Goal: Task Accomplishment & Management: Manage account settings

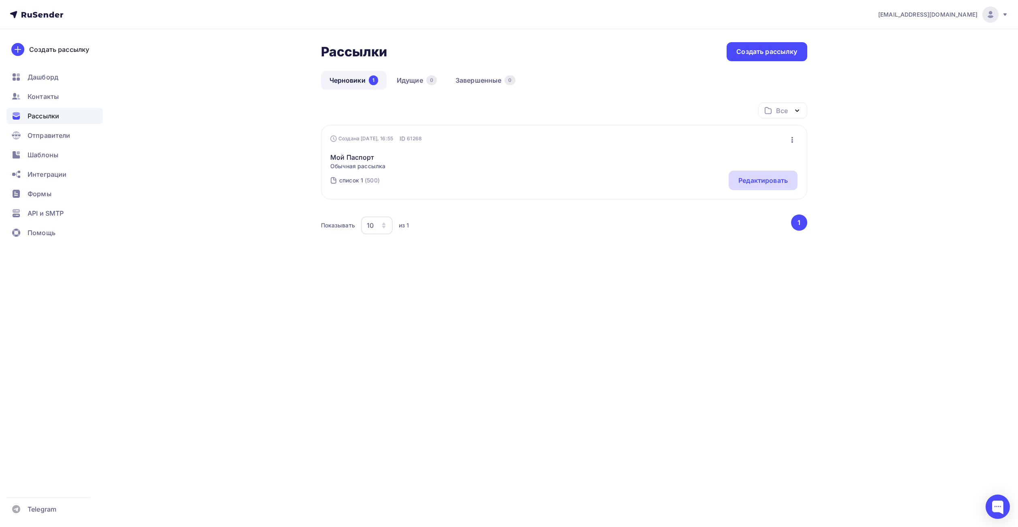
click at [766, 180] on div "Редактировать" at bounding box center [762, 180] width 49 height 10
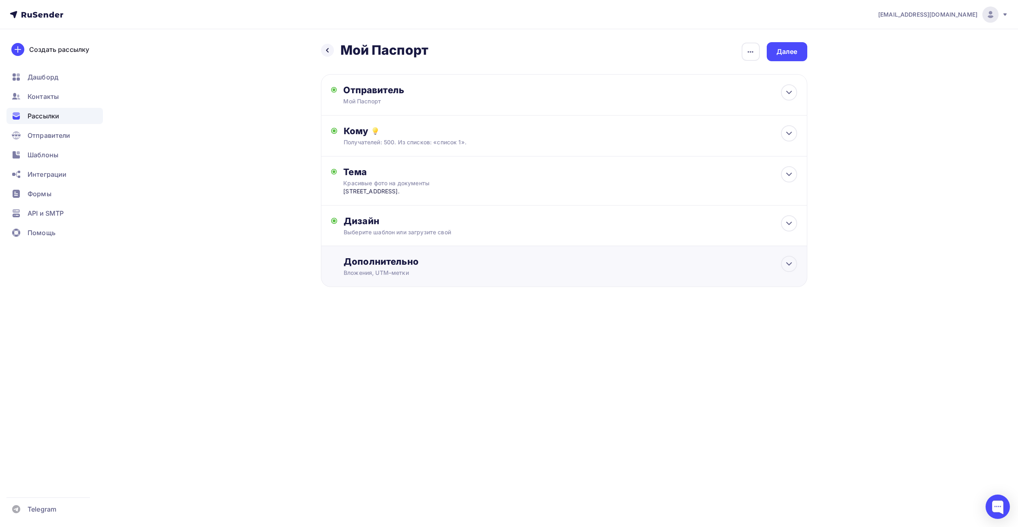
click at [617, 250] on div "Дополнительно Вложения, UTM–метки Вложения Добавить файл Максимальный суммарный…" at bounding box center [564, 266] width 486 height 41
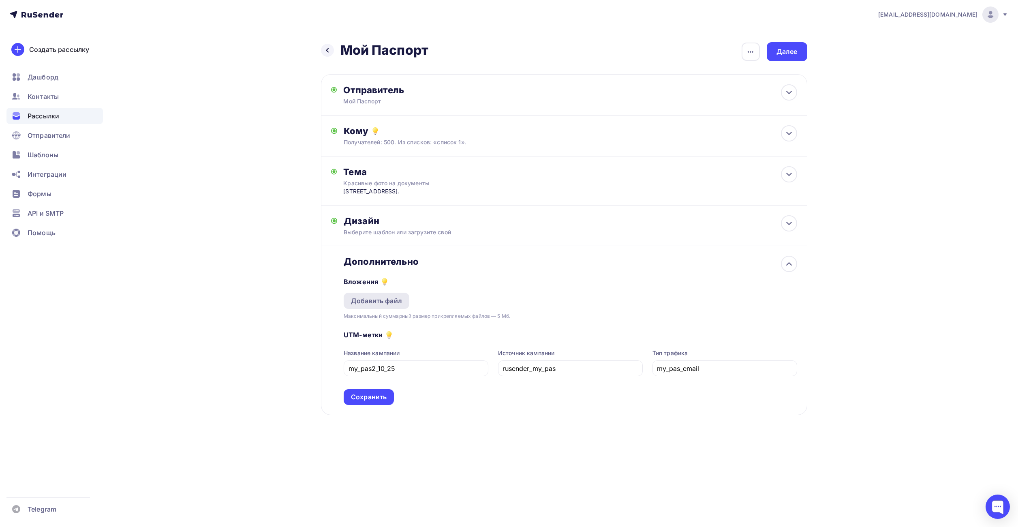
click at [390, 304] on div "Добавить файл" at bounding box center [376, 301] width 51 height 10
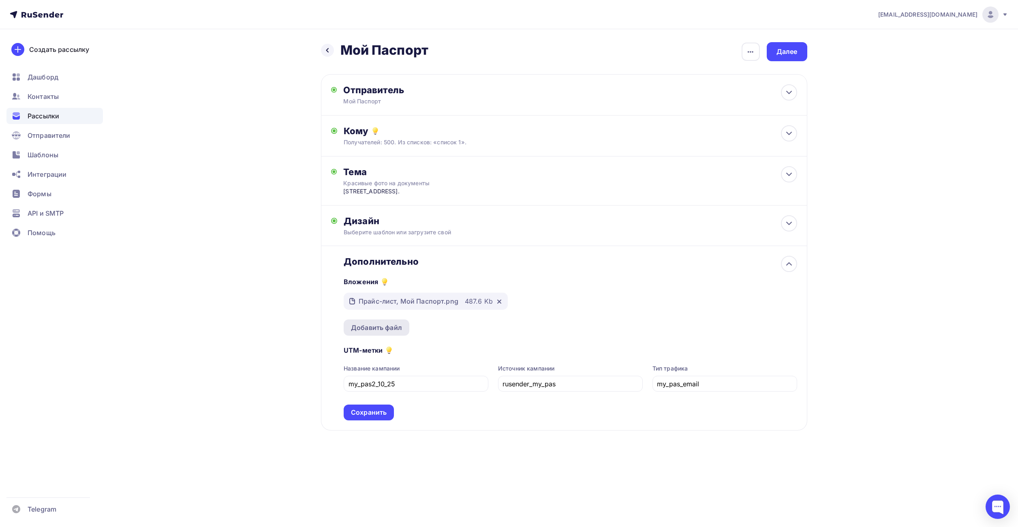
click at [385, 333] on div "Добавить файл" at bounding box center [376, 327] width 66 height 16
click at [383, 416] on div "Сохранить" at bounding box center [369, 411] width 36 height 9
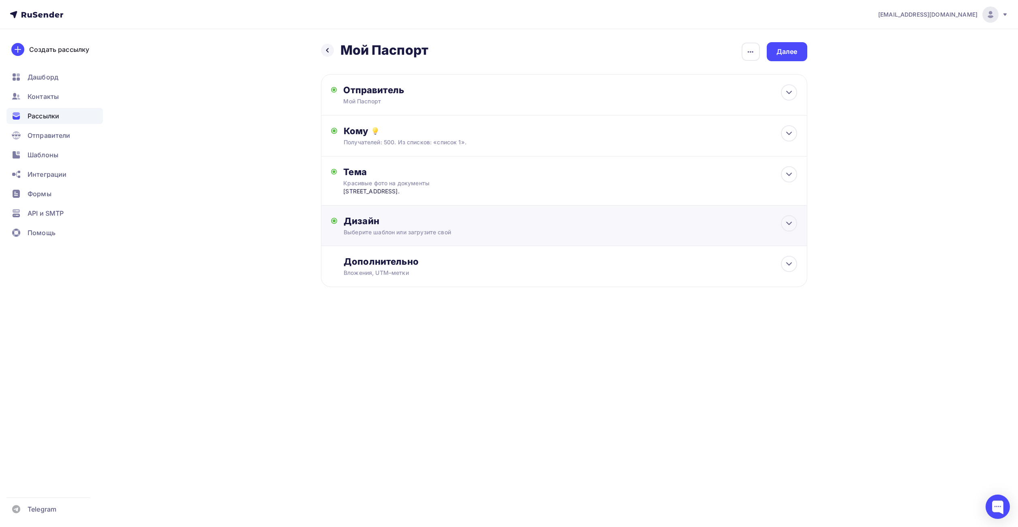
click at [407, 215] on div "Дизайн Выберите шаблон или загрузите свой Размер письма: 122 Kb Заменить шаблон…" at bounding box center [564, 225] width 486 height 41
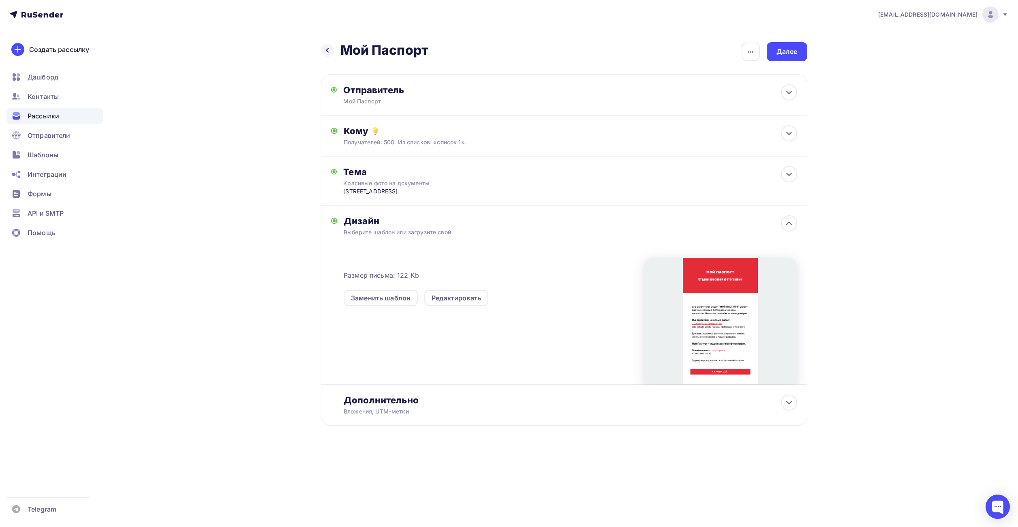
click at [417, 222] on div "Дизайн" at bounding box center [569, 220] width 453 height 11
click at [787, 223] on icon at bounding box center [789, 223] width 10 height 10
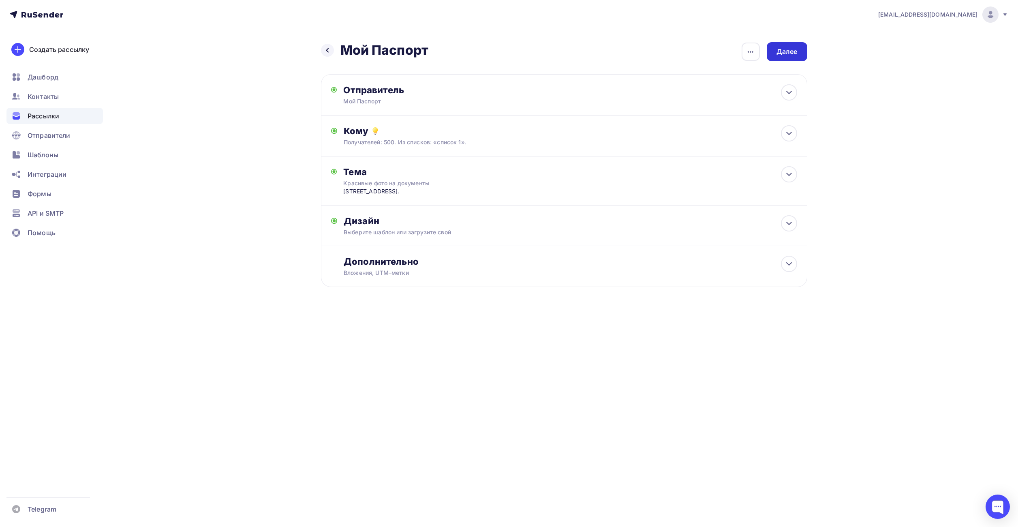
click at [803, 50] on div "Далее" at bounding box center [786, 51] width 41 height 19
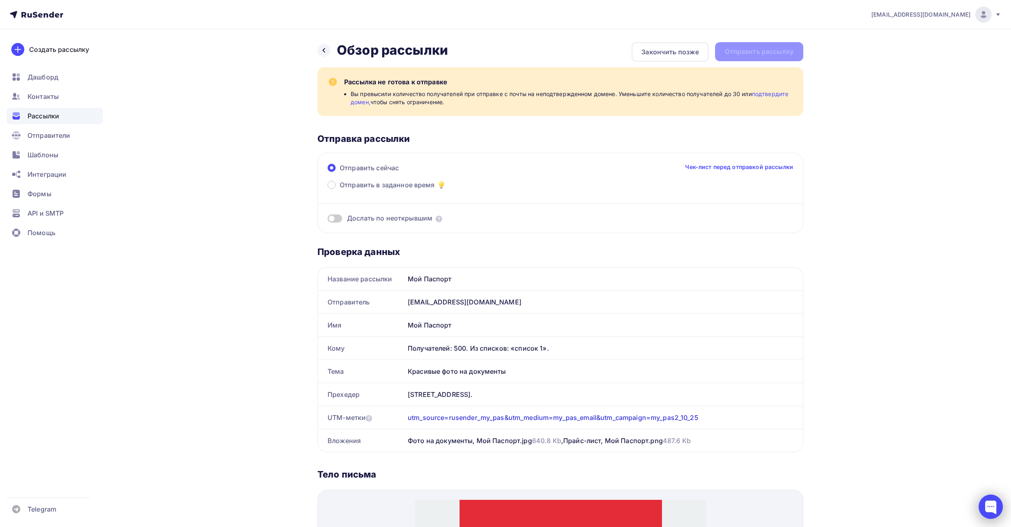
click at [994, 507] on div at bounding box center [991, 506] width 24 height 24
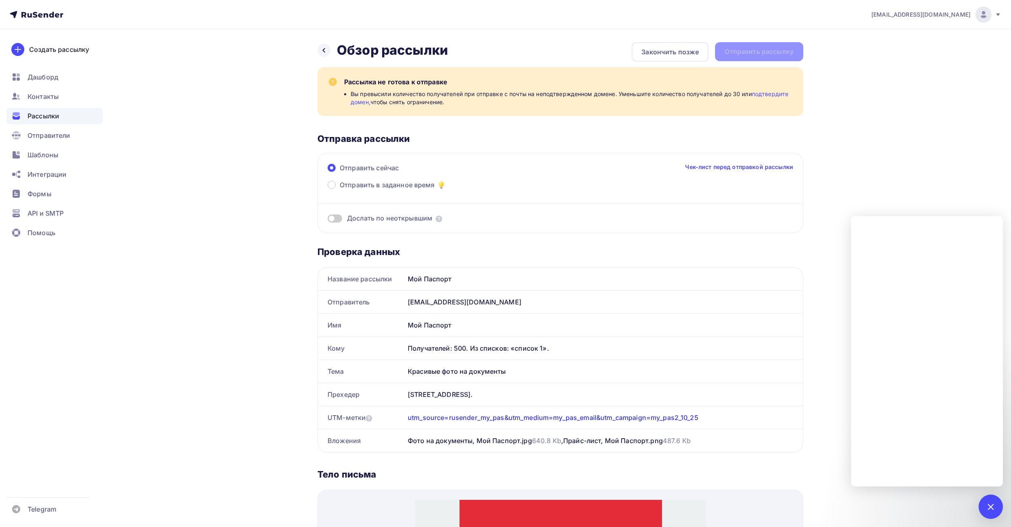
click at [830, 179] on div "Назад Обзор рассылки Обзор рассылки Закончить позже Отправить рассылку Рассылка…" at bounding box center [506, 509] width 664 height 961
click at [830, 178] on div "Назад Обзор рассылки Обзор рассылки Закончить позже Отправить рассылку Рассылка…" at bounding box center [506, 509] width 664 height 961
click at [879, 187] on div "ya@timval.ru Аккаунт Тарифы Выйти Создать рассылку Дашборд Контакты Рассылки От…" at bounding box center [505, 495] width 1011 height 990
click at [321, 49] on icon at bounding box center [324, 50] width 6 height 6
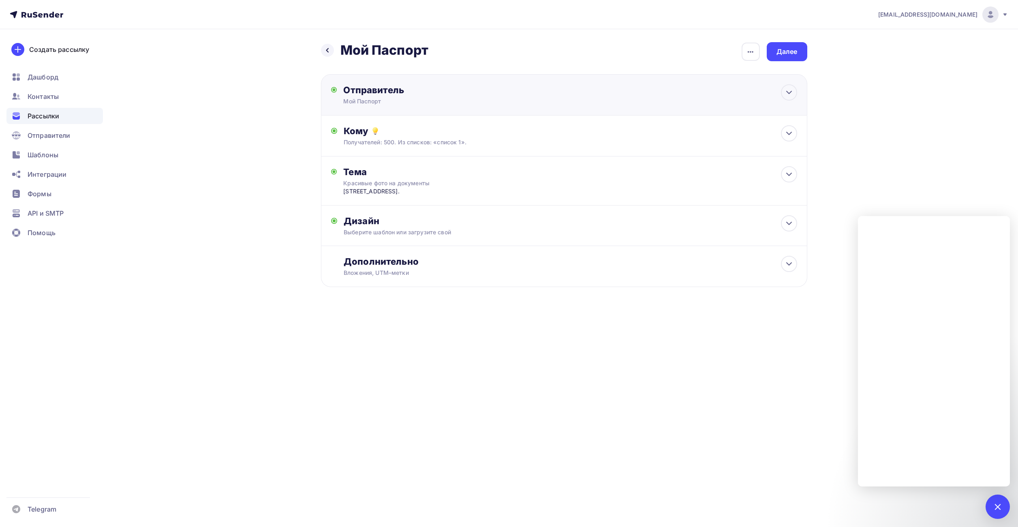
click at [432, 85] on div "Отправитель" at bounding box center [430, 89] width 175 height 11
type input "Мой Паспорт"
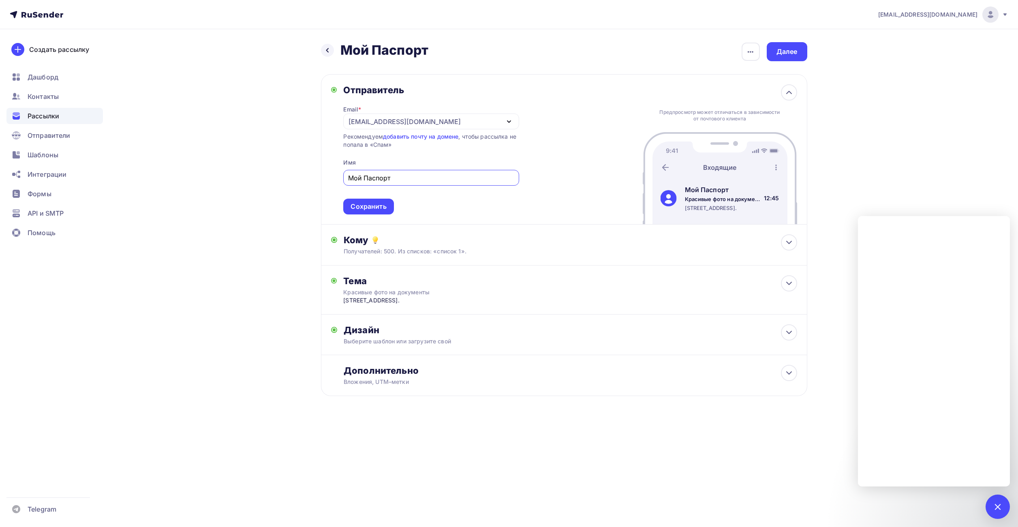
click at [410, 123] on div "[EMAIL_ADDRESS][DOMAIN_NAME]" at bounding box center [430, 121] width 175 height 16
click at [399, 173] on div "Добавить отправителя" at bounding box center [408, 175] width 75 height 10
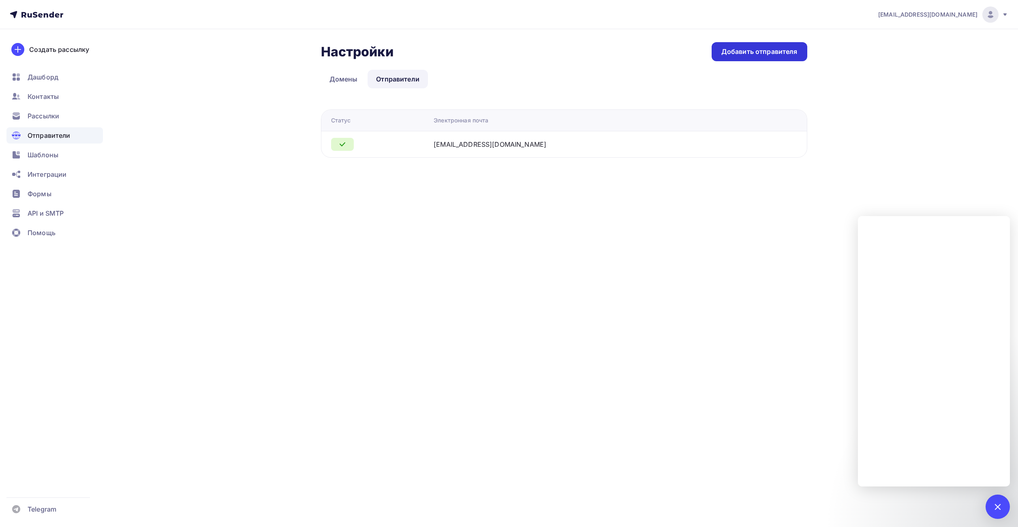
click at [753, 50] on div "Добавить отправителя" at bounding box center [759, 51] width 76 height 9
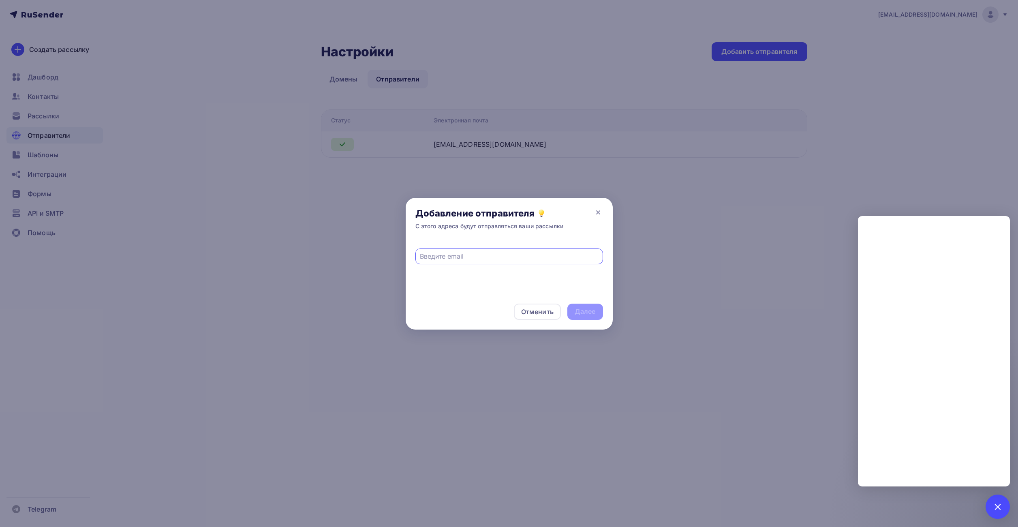
type input "admin@my-pasport.ru"
click at [593, 312] on div "Далее" at bounding box center [584, 311] width 21 height 9
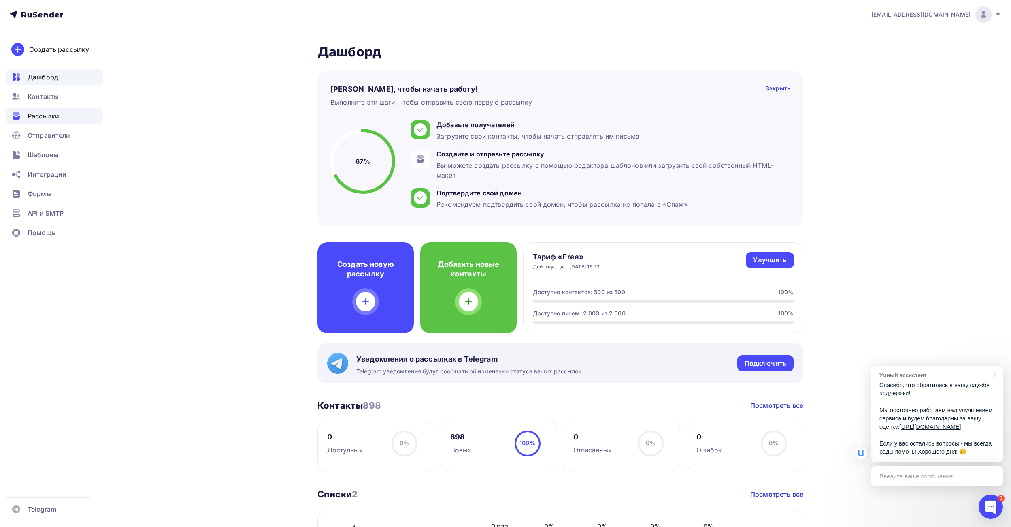
click at [51, 118] on span "Рассылки" at bounding box center [44, 116] width 32 height 10
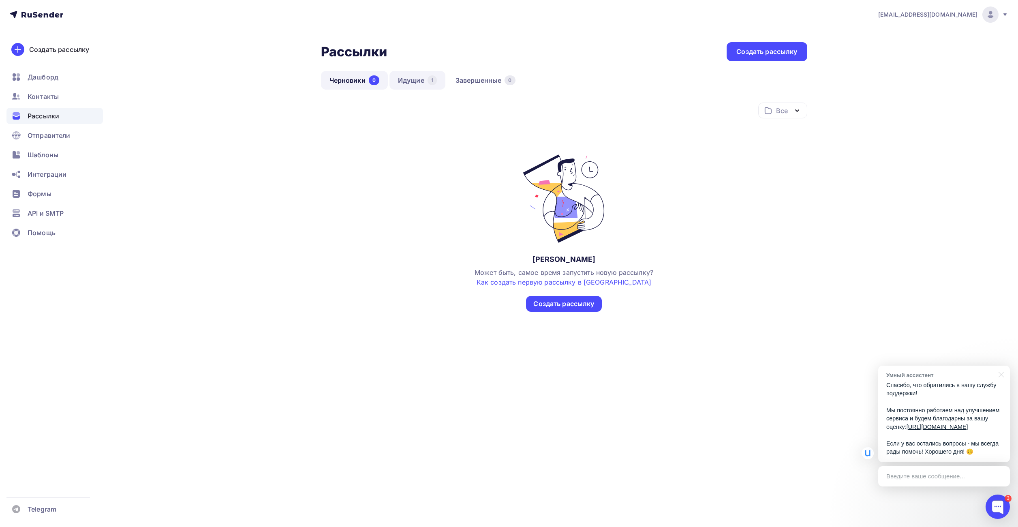
click at [412, 78] on link "Идущие 1" at bounding box center [417, 80] width 56 height 19
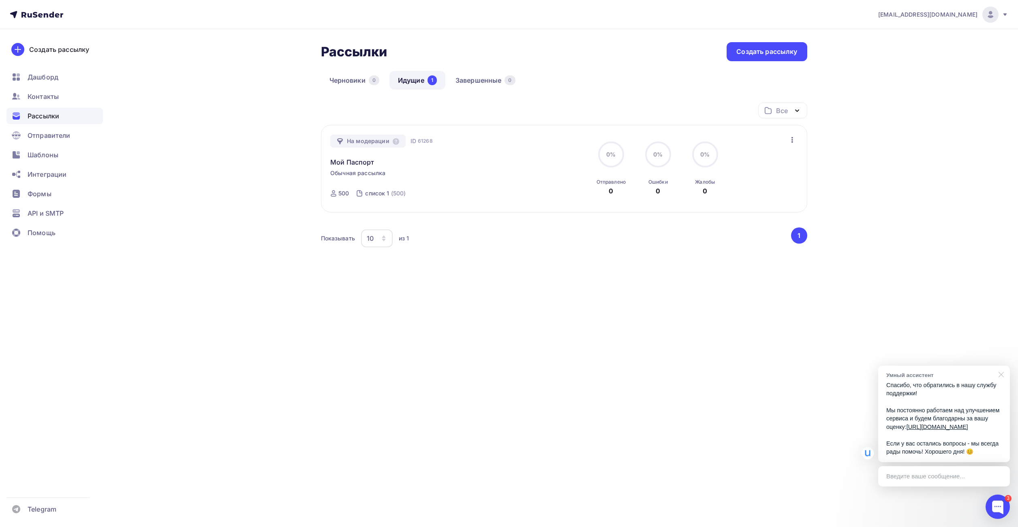
click at [1003, 365] on div at bounding box center [999, 373] width 20 height 17
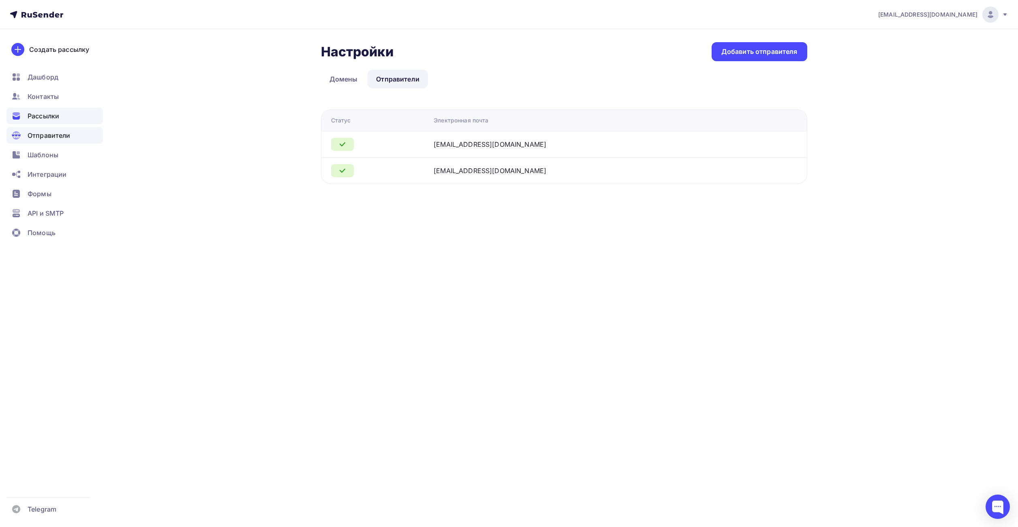
click at [43, 115] on span "Рассылки" at bounding box center [44, 116] width 32 height 10
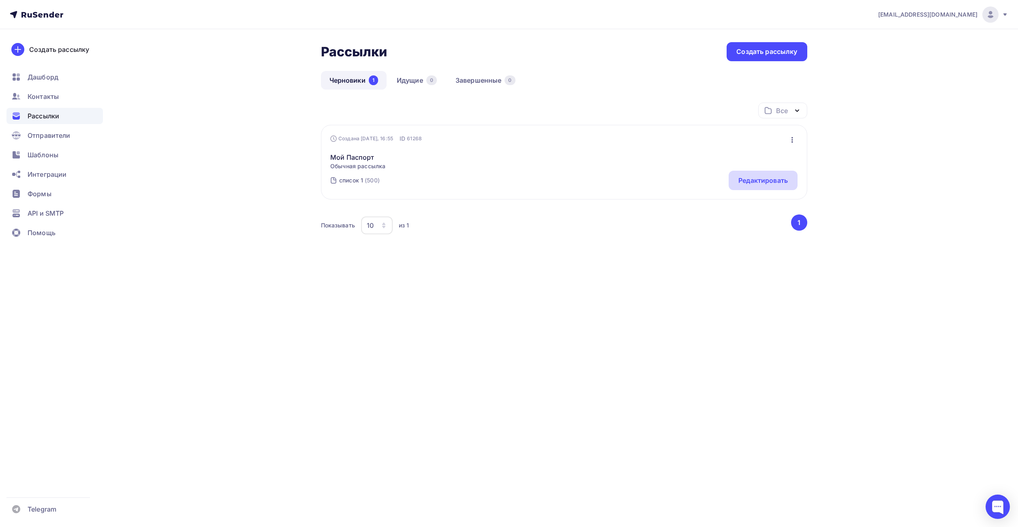
click at [765, 182] on div "Редактировать" at bounding box center [762, 180] width 49 height 10
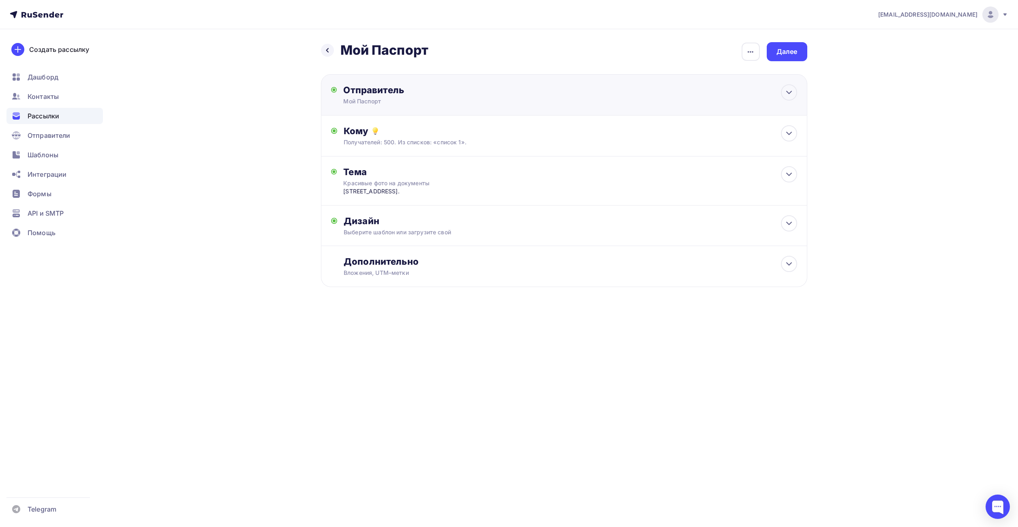
click at [406, 96] on div "Отправитель Мой Паспорт Email * ya@timval.ru admin@my-pasport.ru ya@timval.ru Д…" at bounding box center [430, 94] width 175 height 21
type input "Мой Паспорт"
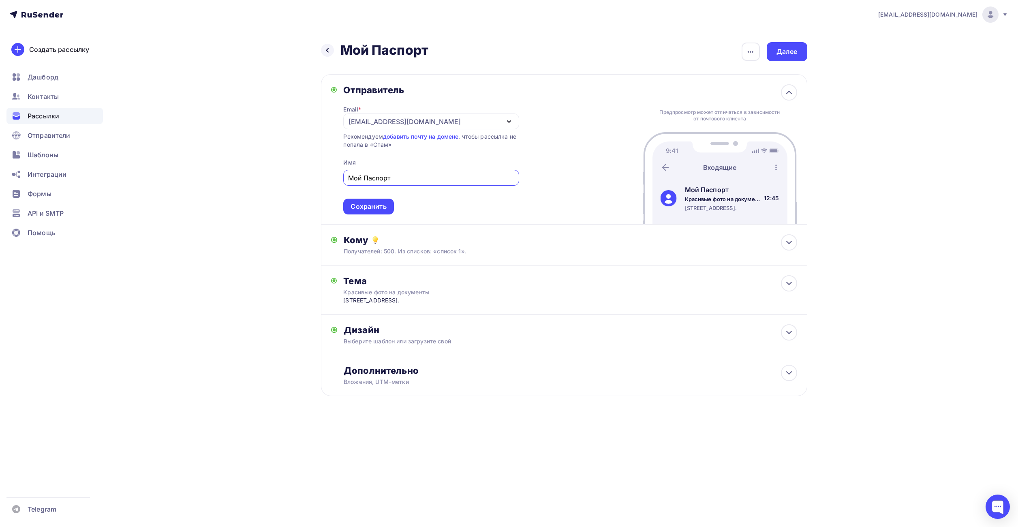
click at [409, 123] on div "[EMAIL_ADDRESS][DOMAIN_NAME]" at bounding box center [430, 121] width 175 height 16
click at [395, 145] on div "admin@my-pasport.ru" at bounding box center [410, 145] width 114 height 10
click at [376, 208] on div "Сохранить" at bounding box center [368, 206] width 36 height 9
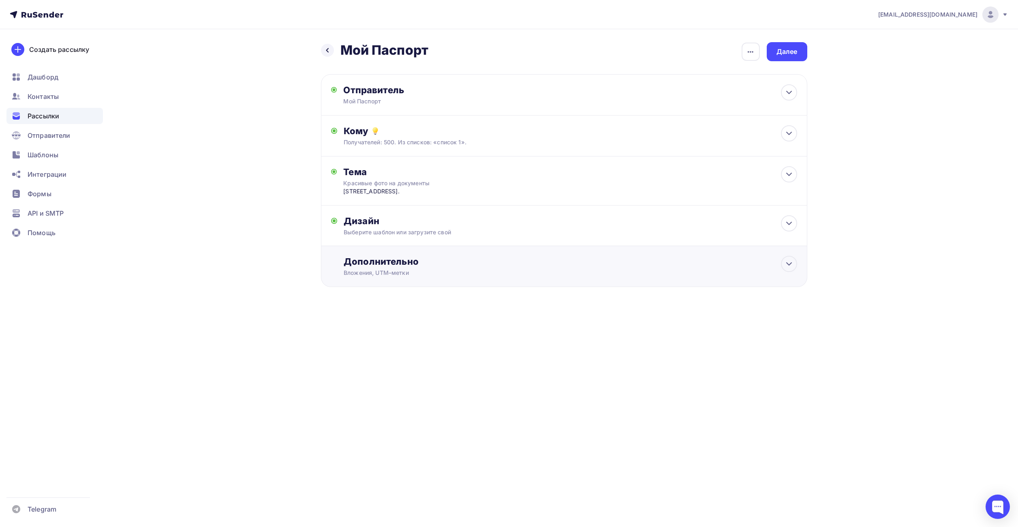
click at [463, 265] on div "Дополнительно" at bounding box center [569, 261] width 453 height 11
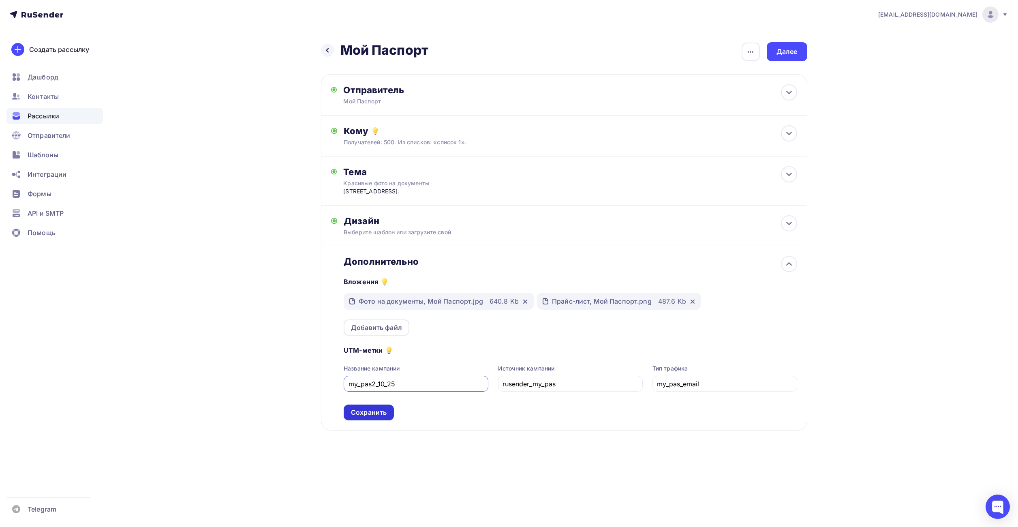
click at [365, 410] on div "Сохранить" at bounding box center [369, 411] width 36 height 9
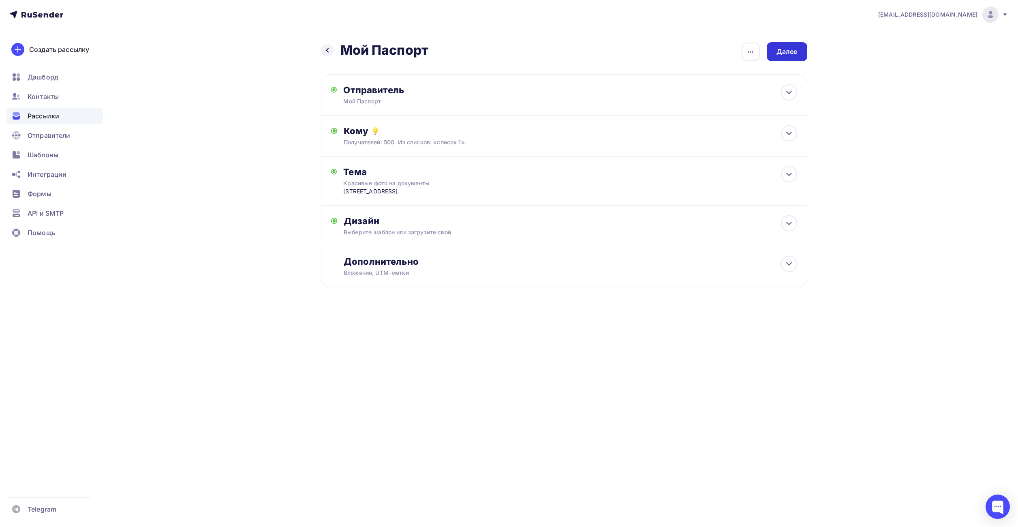
click at [784, 55] on div "Далее" at bounding box center [786, 51] width 41 height 19
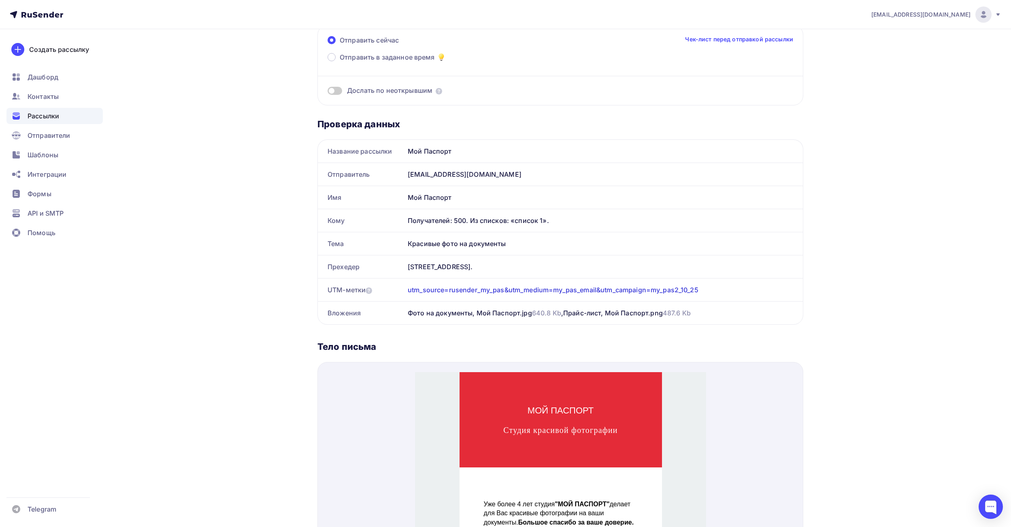
scroll to position [4, 0]
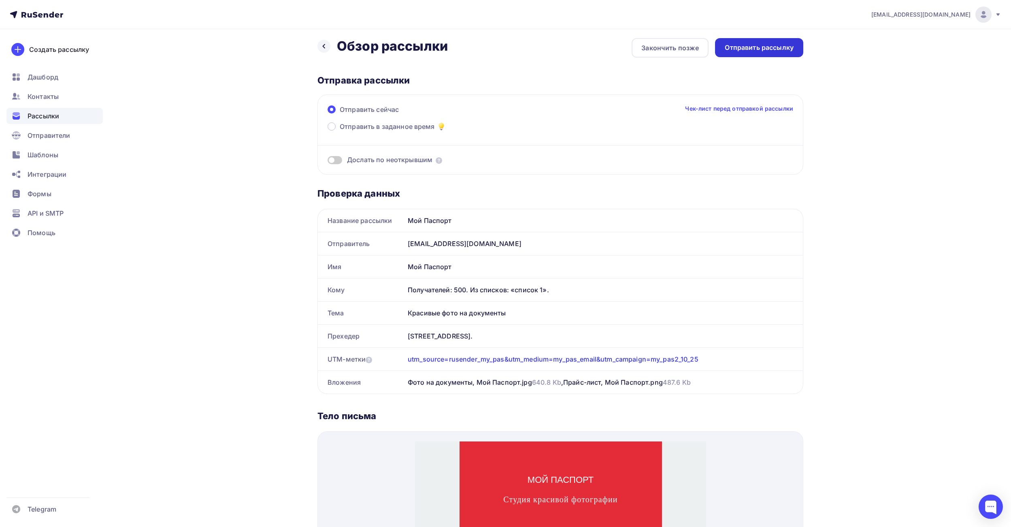
click at [765, 49] on div "Отправить рассылку" at bounding box center [759, 47] width 69 height 9
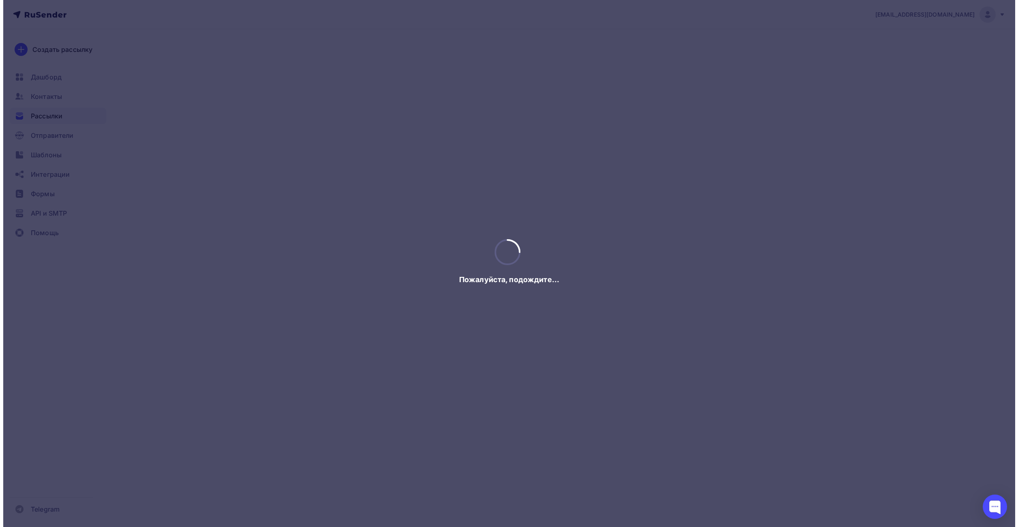
scroll to position [0, 0]
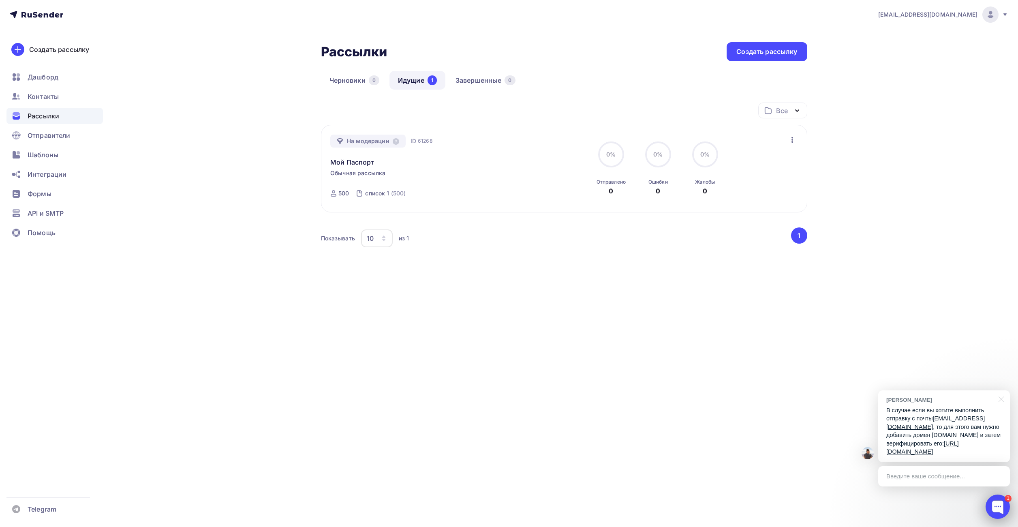
click at [998, 508] on div at bounding box center [997, 506] width 24 height 24
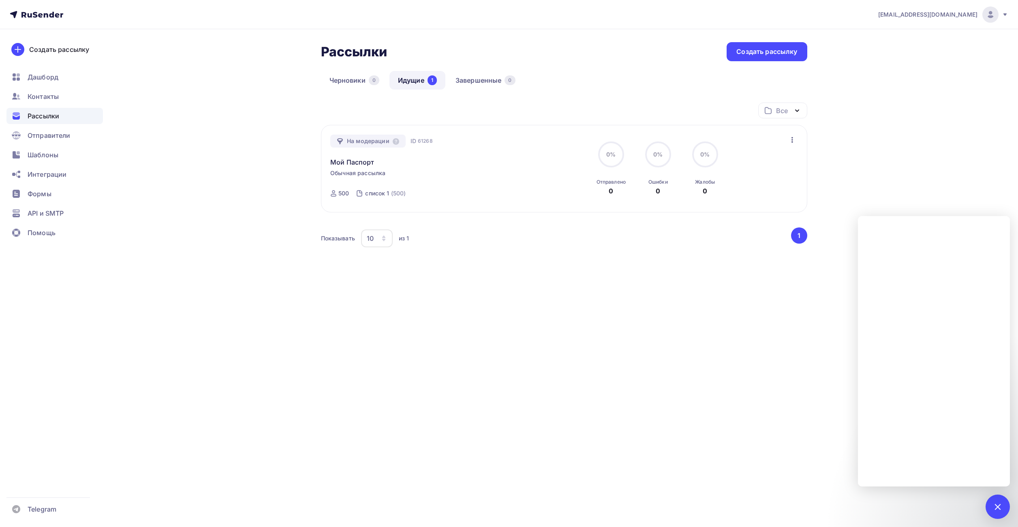
click at [796, 442] on div "ya@timval.ru Аккаунт Тарифы Выйти Создать рассылку Дашборд Контакты Рассылки От…" at bounding box center [509, 263] width 1018 height 527
click at [811, 413] on div "ya@timval.ru Аккаунт Тарифы Выйти Создать рассылку Дашборд Контакты Рассылки От…" at bounding box center [509, 263] width 1018 height 527
click at [1000, 501] on div "1" at bounding box center [997, 506] width 24 height 24
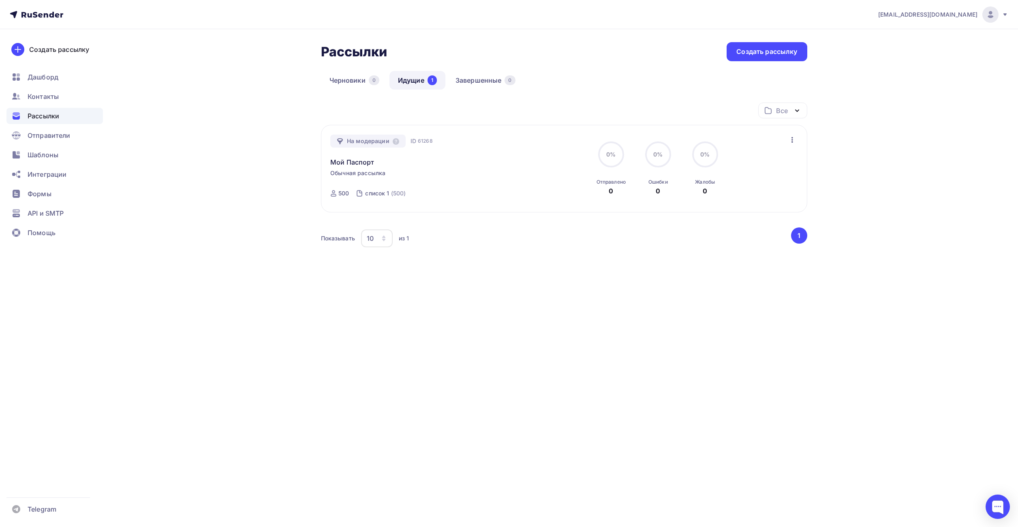
click at [736, 376] on div "ya@timval.ru Аккаунт Тарифы Выйти Создать рассылку Дашборд Контакты Рассылки От…" at bounding box center [509, 263] width 1018 height 527
click at [447, 275] on div "Все Все папки Создать новую папку На модерации ID 61268 Мой Паспорт Обычная рас…" at bounding box center [564, 189] width 486 height 175
drag, startPoint x: 45, startPoint y: 15, endPoint x: 50, endPoint y: 16, distance: 4.5
click at [45, 15] on icon at bounding box center [36, 15] width 53 height 10
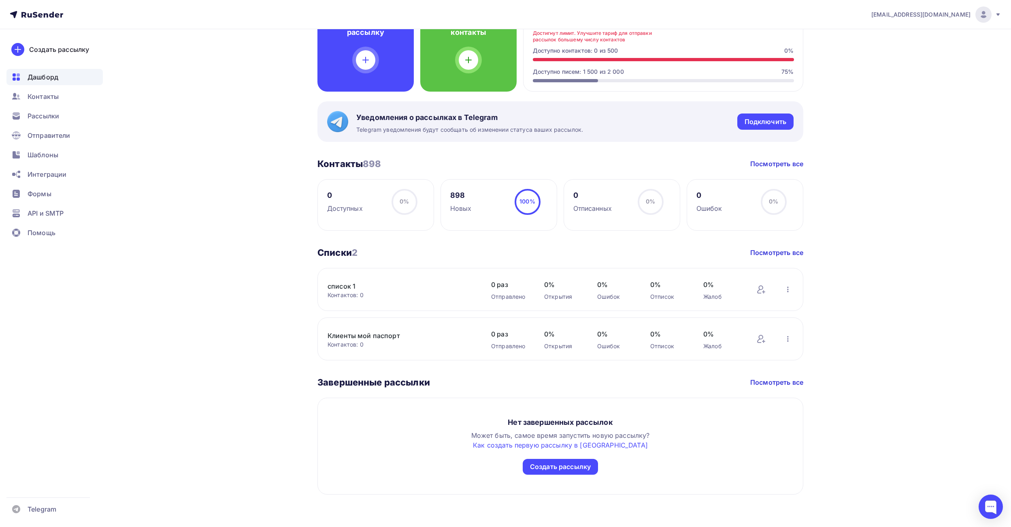
scroll to position [120, 0]
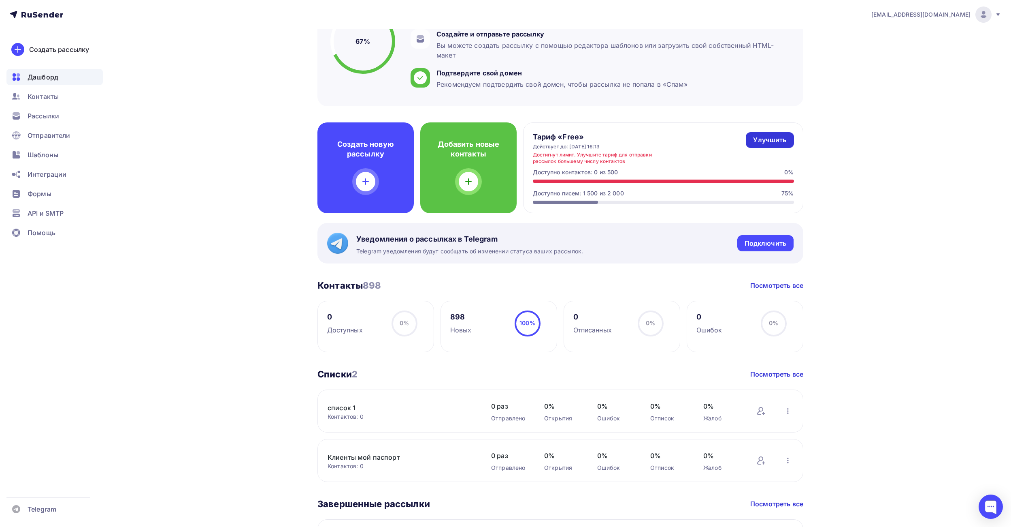
click at [785, 142] on div "Улучшить" at bounding box center [769, 139] width 33 height 9
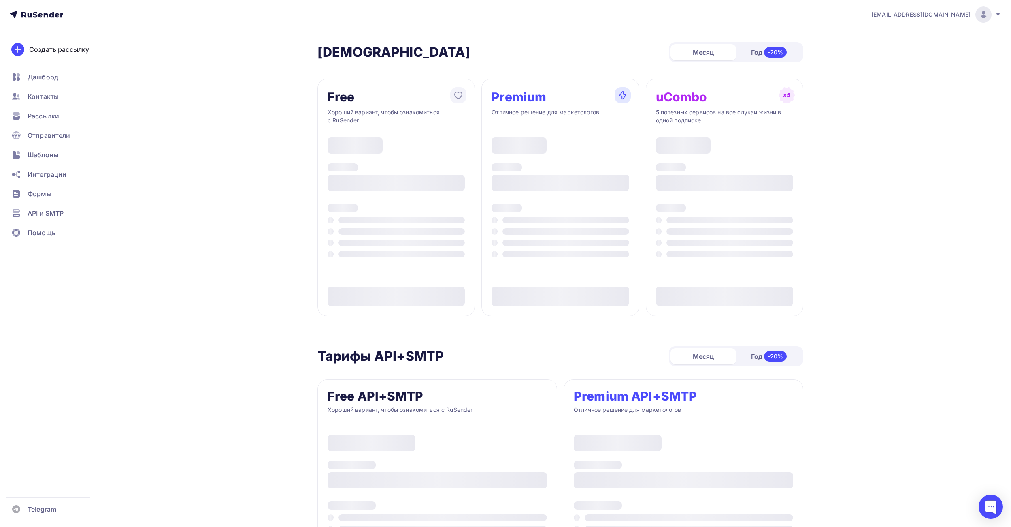
type input "500"
type input "100"
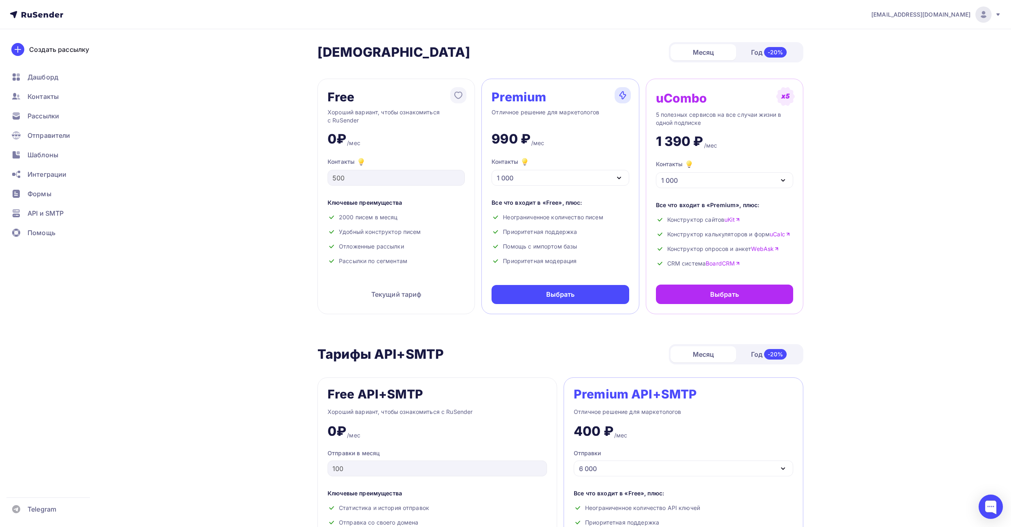
click at [619, 177] on icon "button" at bounding box center [619, 178] width 10 height 10
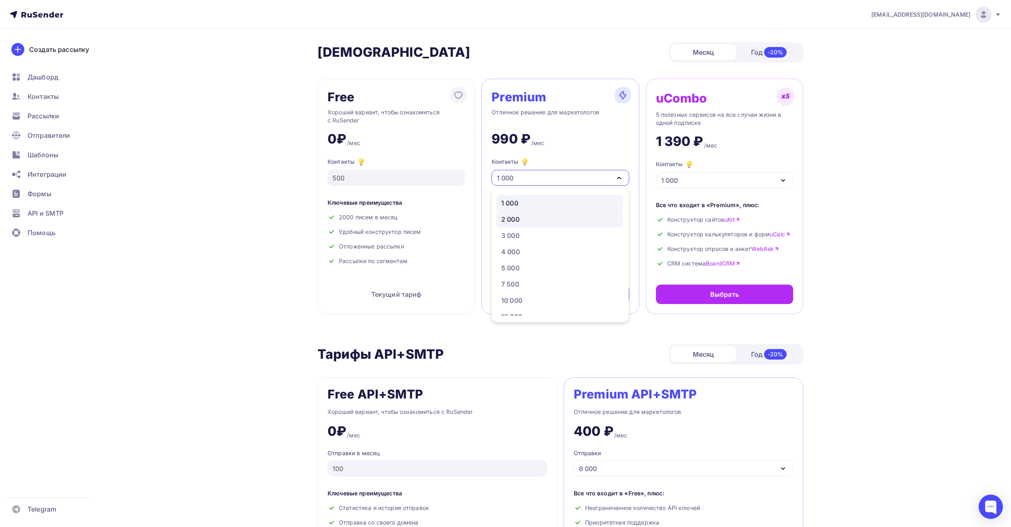
click at [551, 220] on div "2 000" at bounding box center [559, 219] width 117 height 10
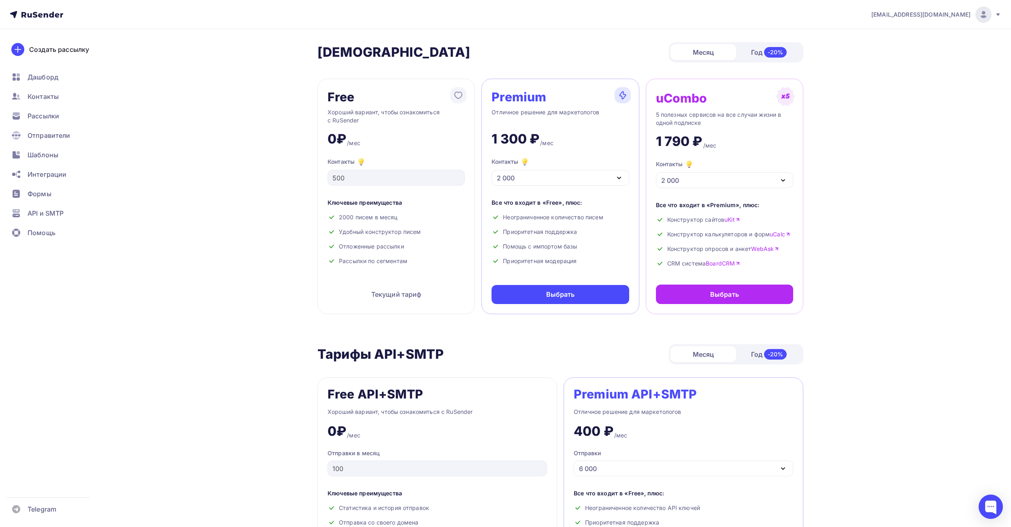
click at [623, 179] on icon "button" at bounding box center [619, 178] width 10 height 10
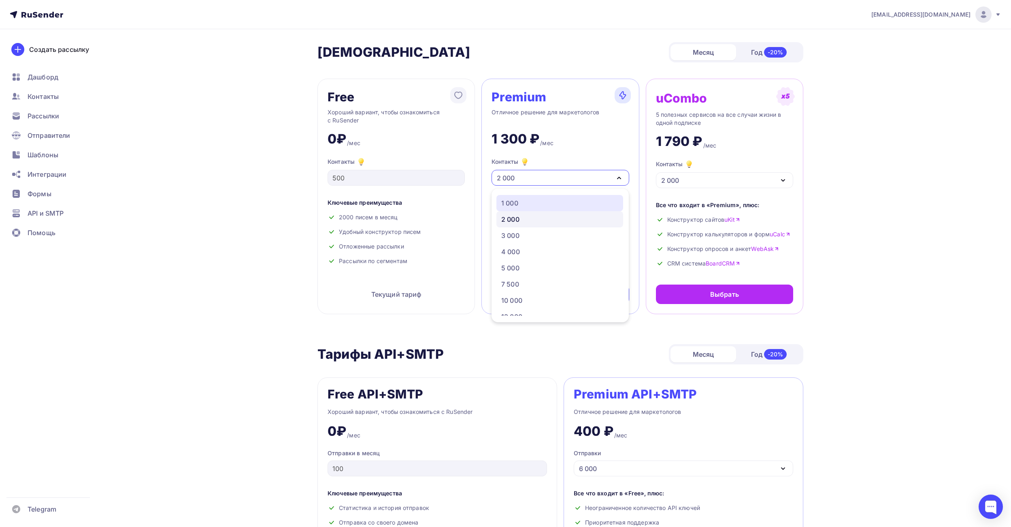
drag, startPoint x: 578, startPoint y: 202, endPoint x: 583, endPoint y: 202, distance: 4.9
click at [578, 202] on div "1 000" at bounding box center [559, 203] width 117 height 10
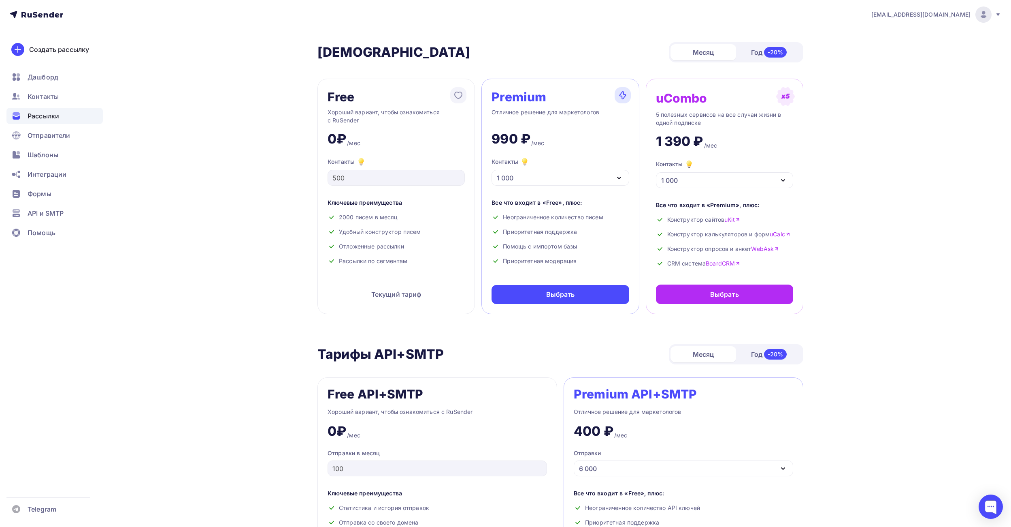
click at [45, 120] on span "Рассылки" at bounding box center [44, 116] width 32 height 10
